Goal: Transaction & Acquisition: Purchase product/service

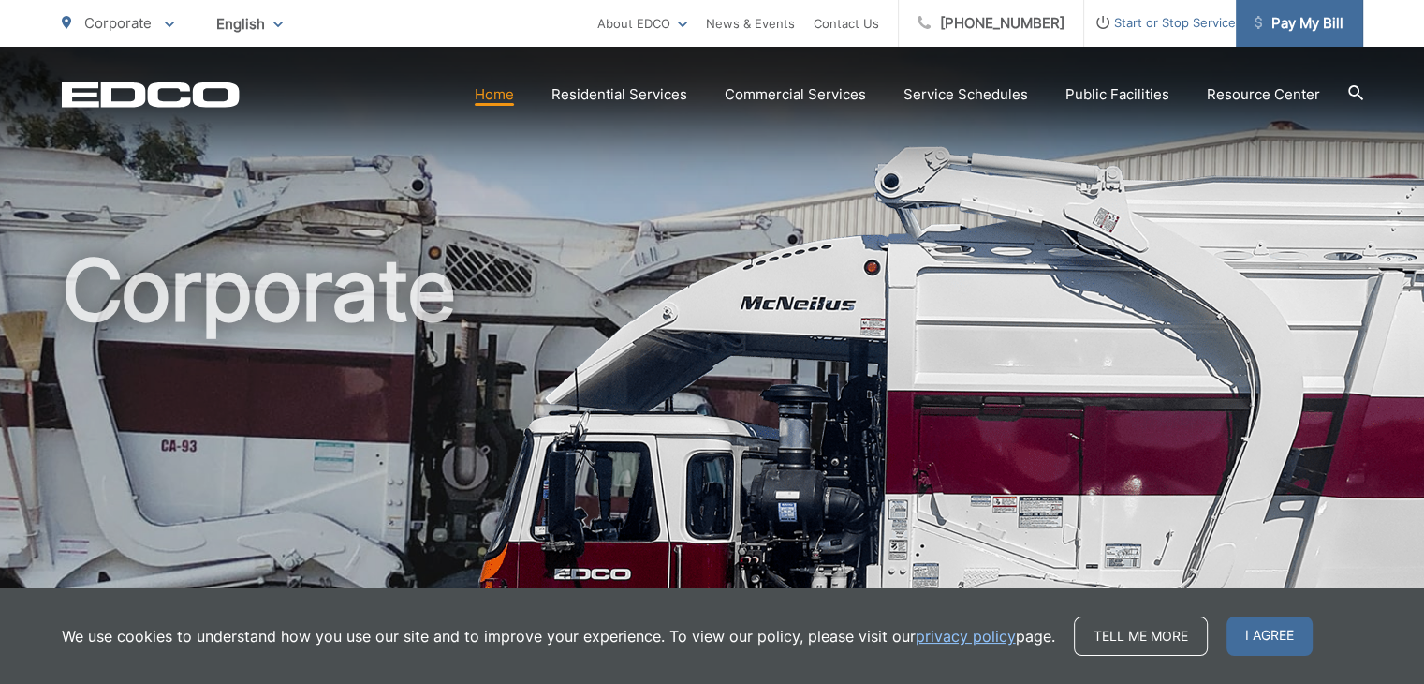
click at [1276, 20] on span "Pay My Bill" at bounding box center [1299, 23] width 89 height 22
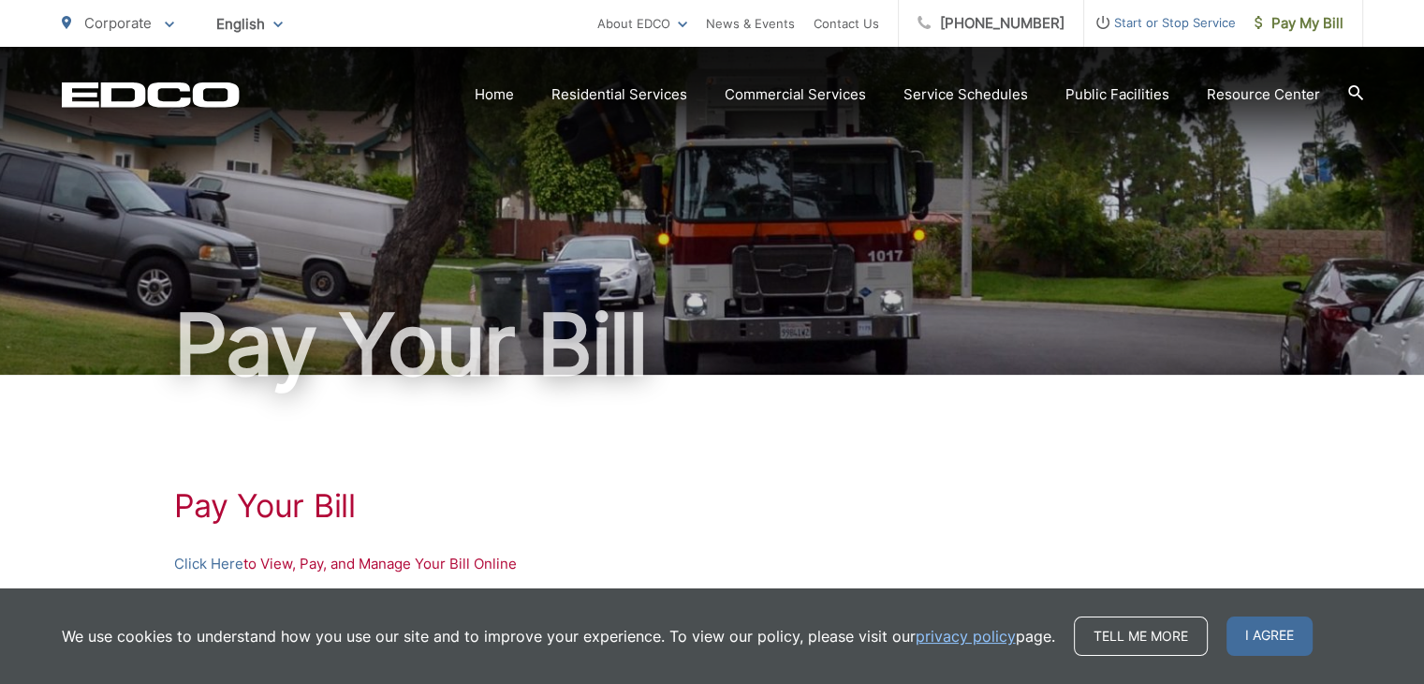
click at [512, 106] on section "Home Residential Services Curbside Pickup Trash Dumpster Service Temporary Dump…" at bounding box center [802, 95] width 1124 height 36
click at [514, 95] on link "Home" at bounding box center [494, 94] width 39 height 22
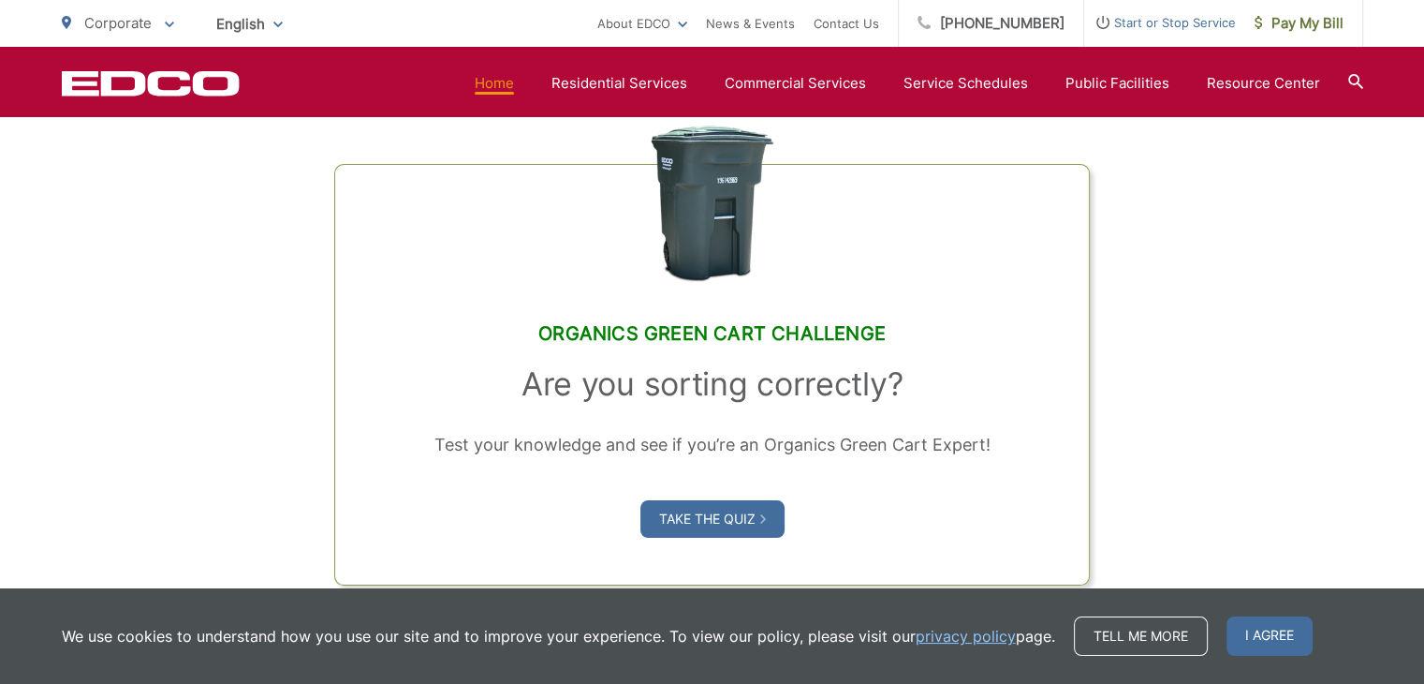
scroll to position [1405, 0]
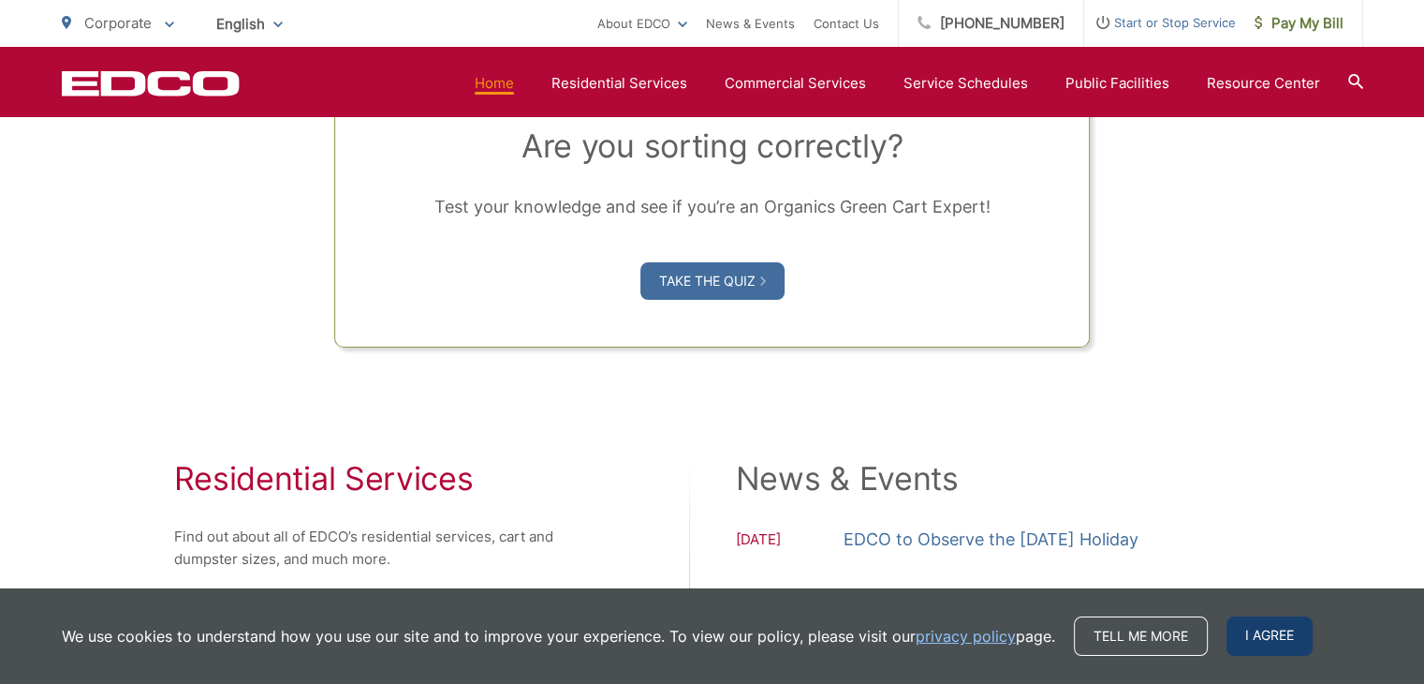
click at [1280, 627] on span "I agree" at bounding box center [1270, 635] width 86 height 39
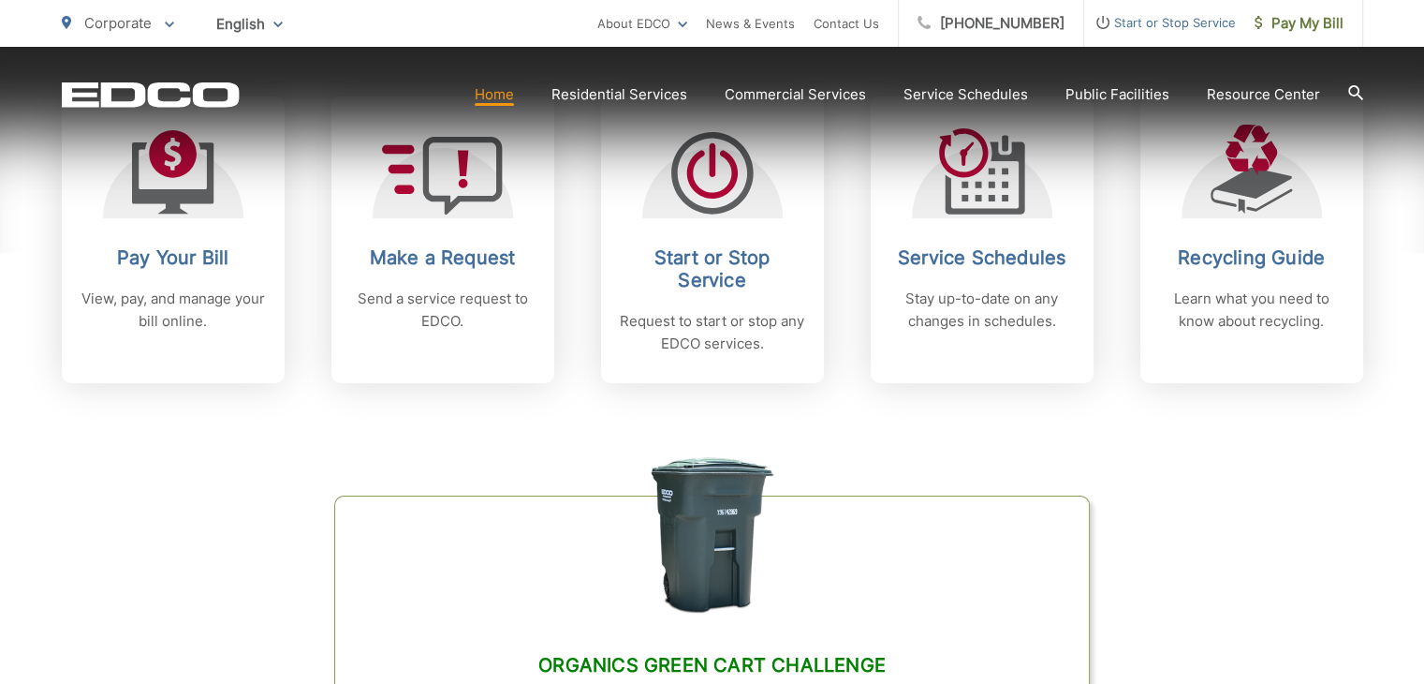
scroll to position [843, 0]
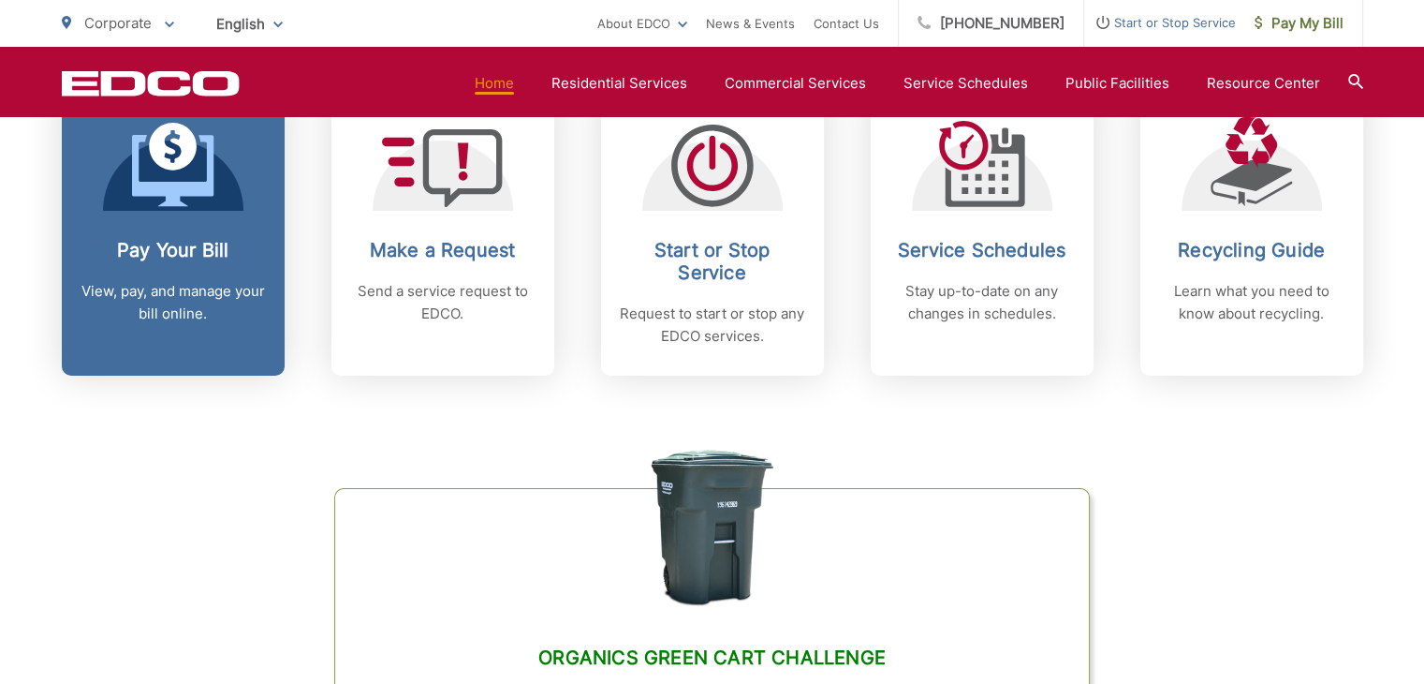
click at [148, 253] on h2 "Pay Your Bill" at bounding box center [173, 250] width 185 height 22
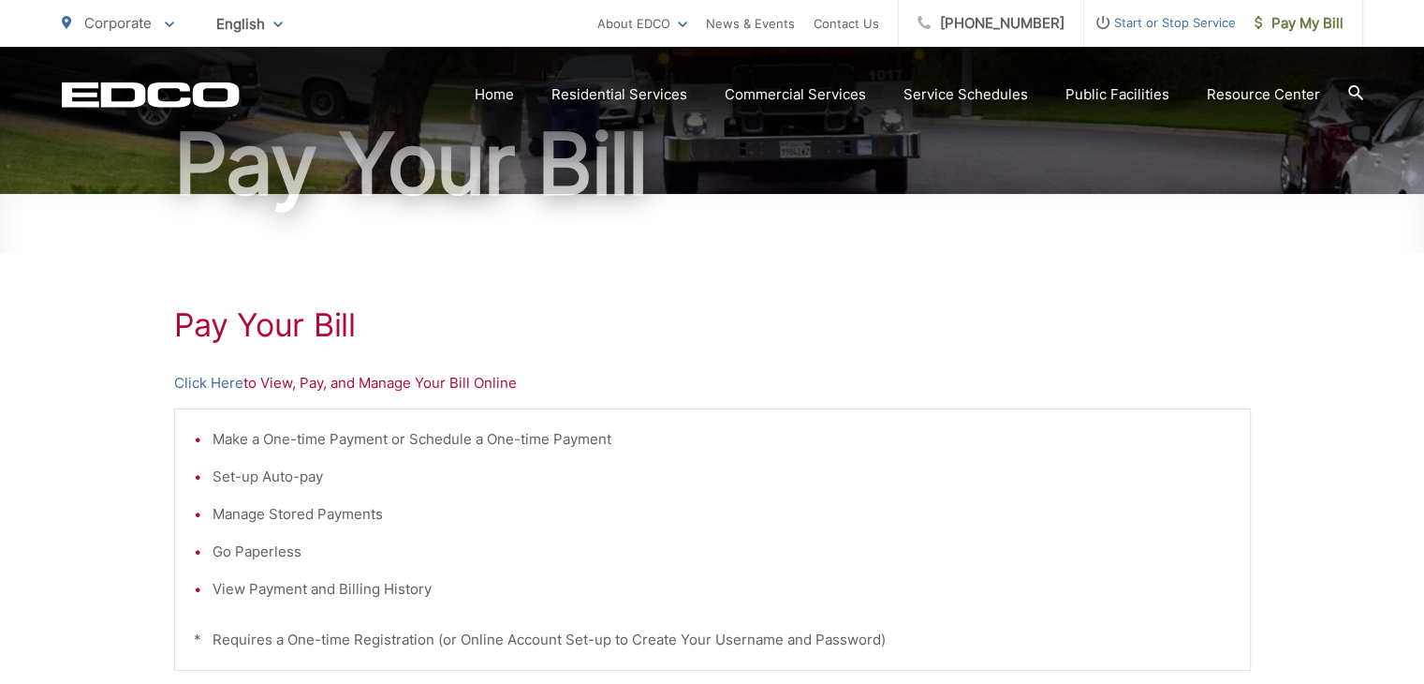
scroll to position [281, 0]
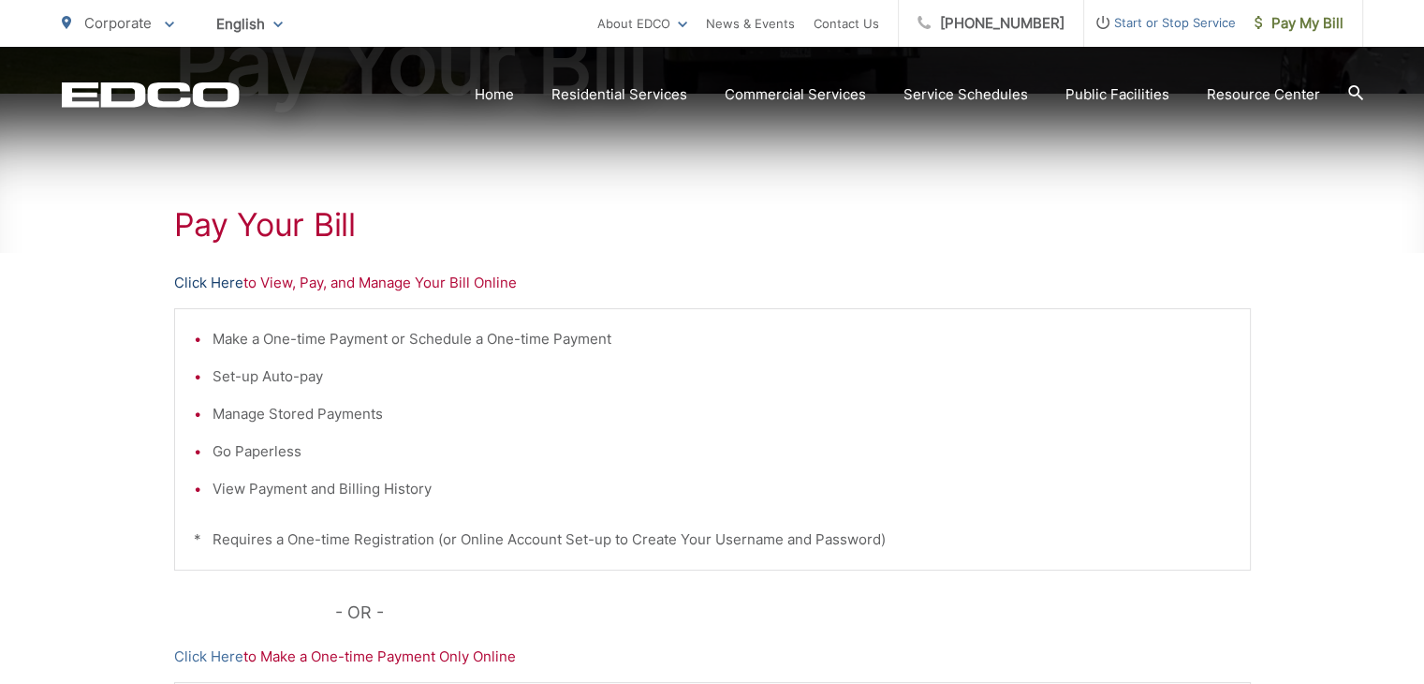
click at [210, 273] on link "Click Here" at bounding box center [208, 283] width 69 height 22
